Goal: Navigation & Orientation: Go to known website

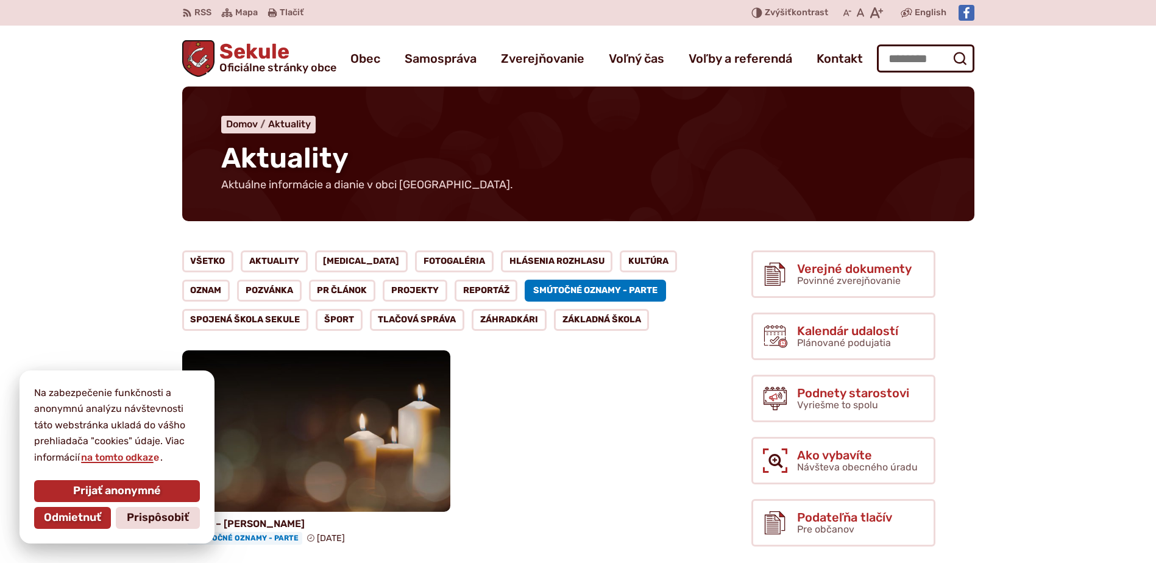
click at [585, 460] on div "Parte – Škrabáková Smútočné oznamy - parte 15. nov 2021" at bounding box center [447, 449] width 530 height 199
click at [130, 490] on span "Prijať anonymné" at bounding box center [117, 490] width 88 height 13
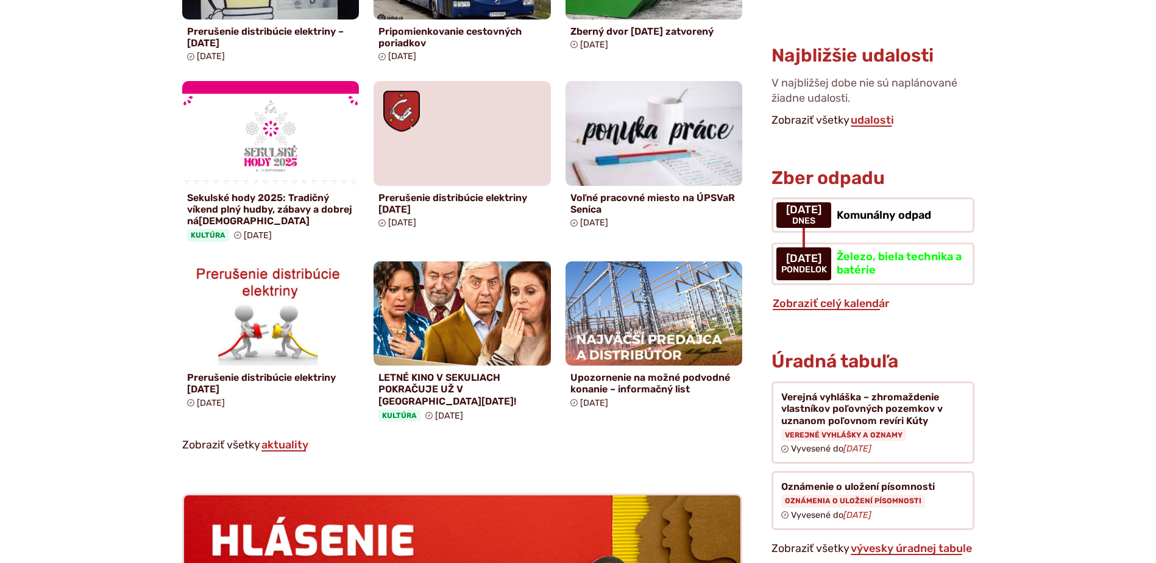
scroll to position [792, 0]
